Goal: Task Accomplishment & Management: Manage account settings

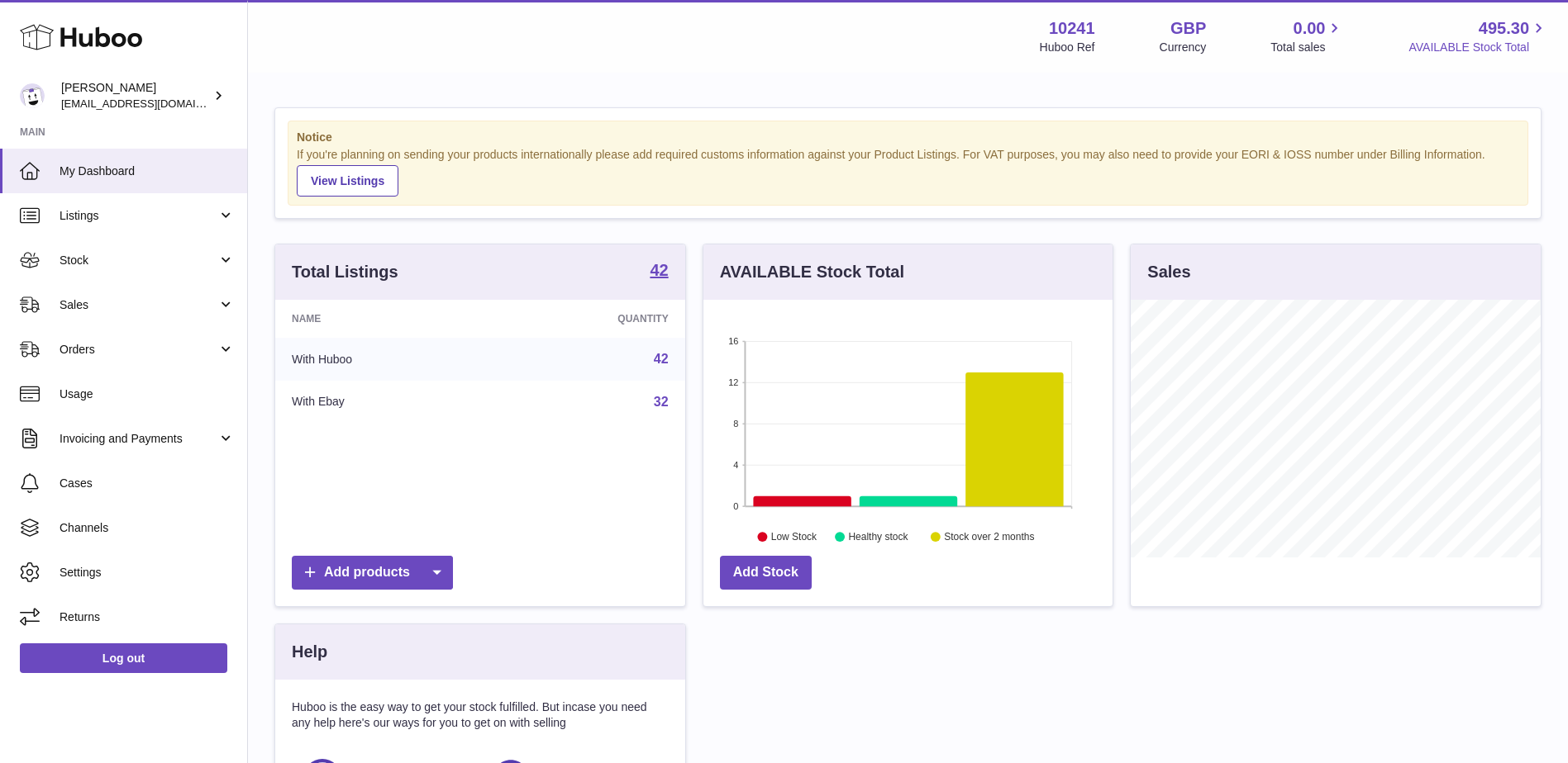
scroll to position [258, 409]
click at [89, 267] on span "Stock" at bounding box center [138, 260] width 158 height 15
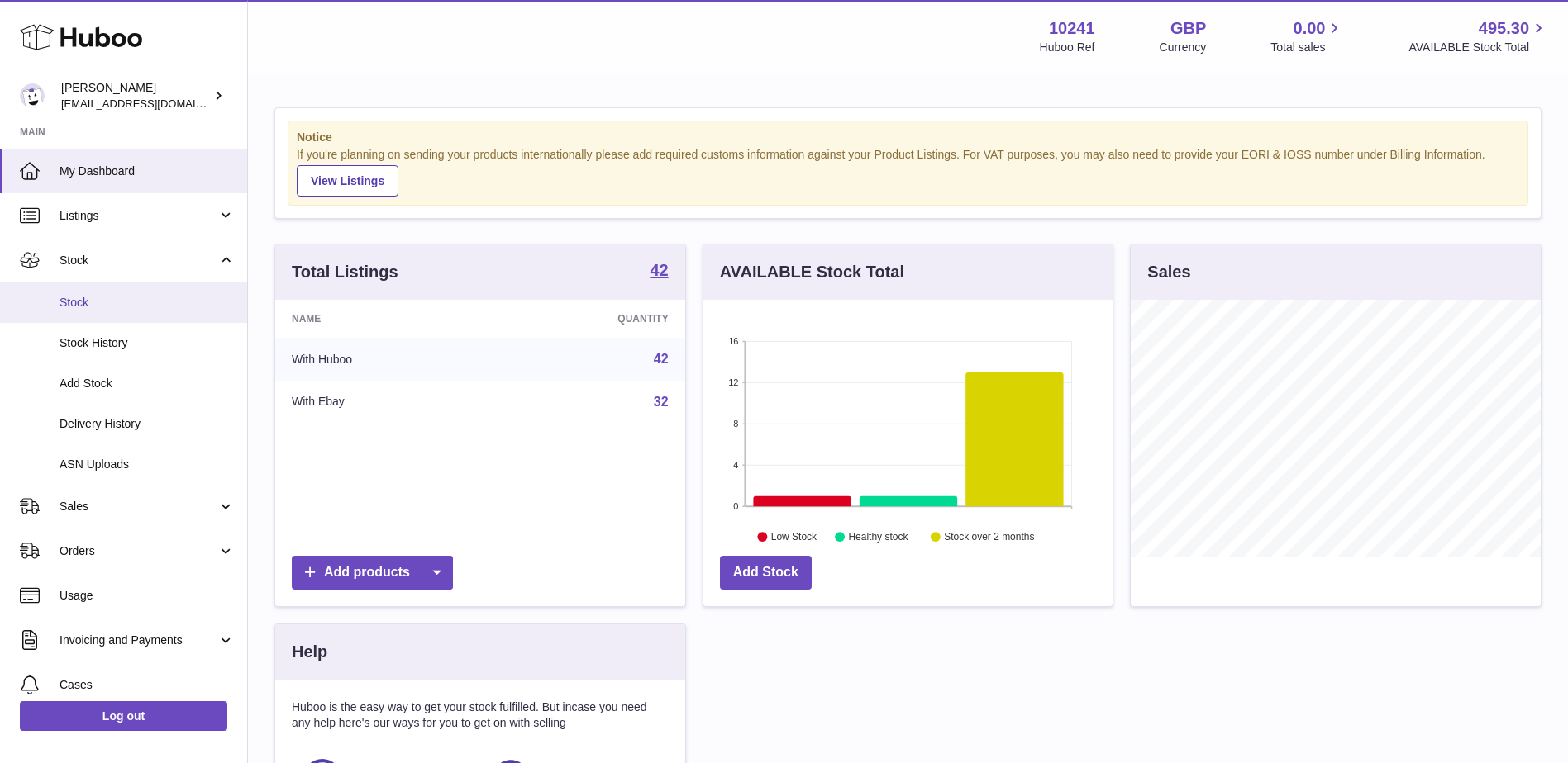
click at [89, 295] on span "Stock" at bounding box center [147, 302] width 175 height 15
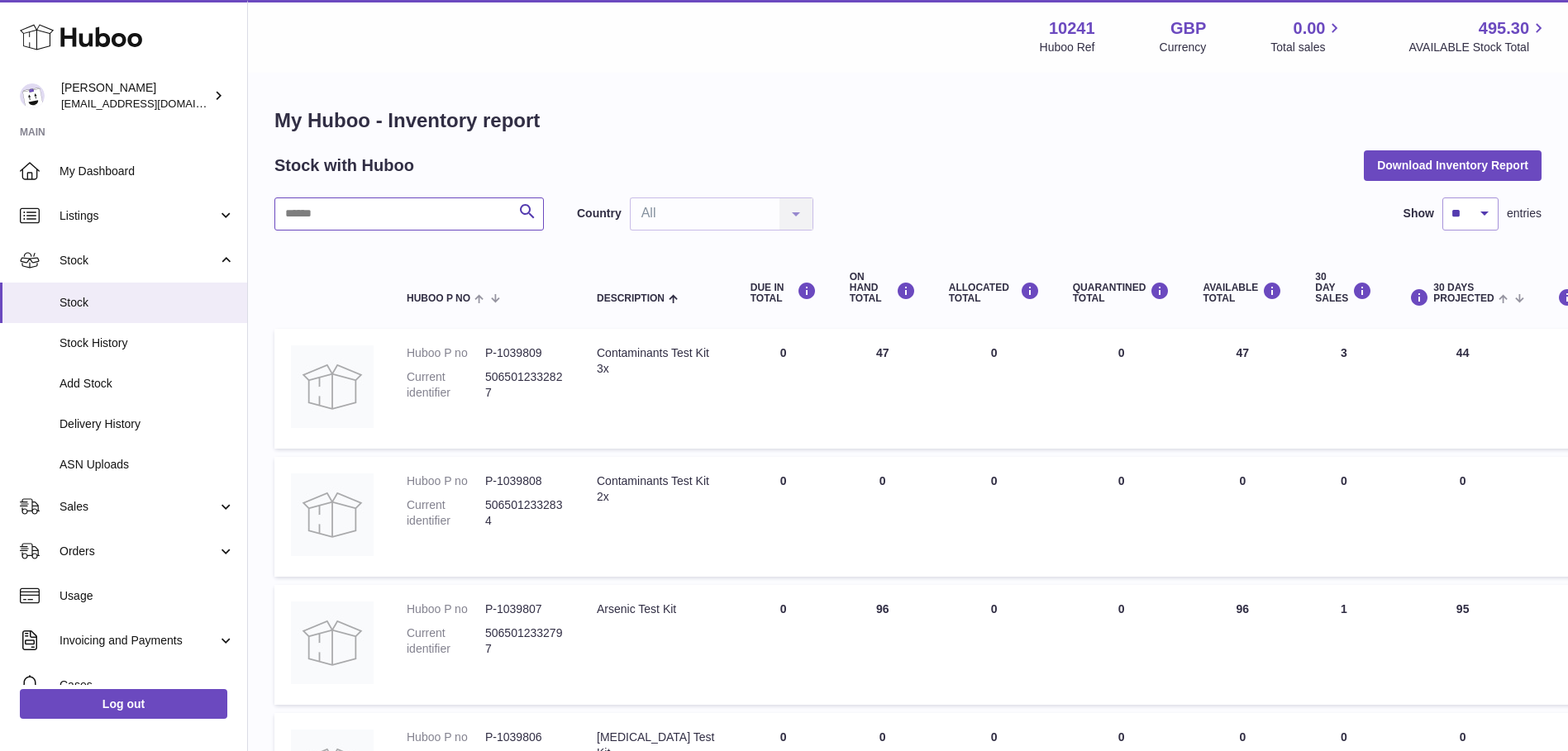
click at [452, 221] on input "text" at bounding box center [408, 214] width 269 height 33
type input "******"
click at [532, 347] on dd "P-1039809" at bounding box center [524, 353] width 78 height 15
copy dd "1039809"
